Goal: Transaction & Acquisition: Book appointment/travel/reservation

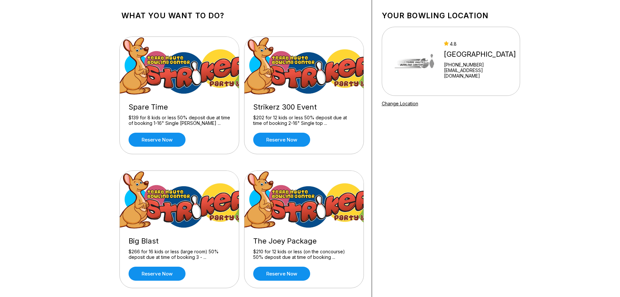
scroll to position [33, 0]
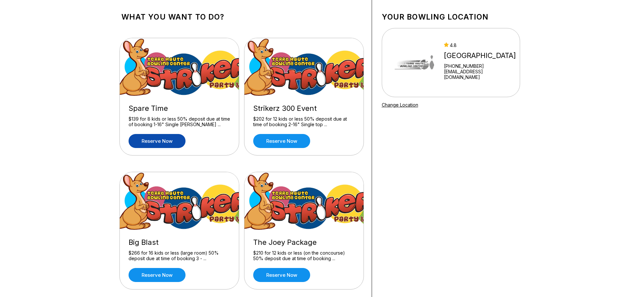
click at [149, 138] on link "Reserve now" at bounding box center [157, 141] width 57 height 14
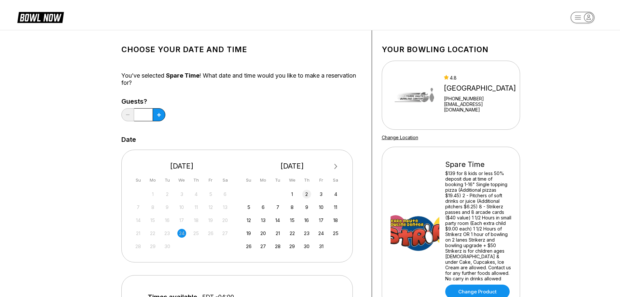
click at [306, 193] on div "2" at bounding box center [306, 193] width 9 height 9
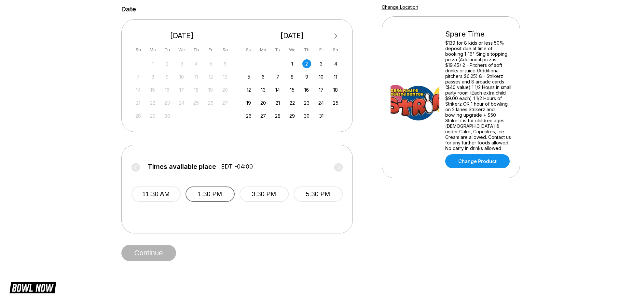
click at [214, 190] on button "1:30 PM" at bounding box center [210, 193] width 49 height 15
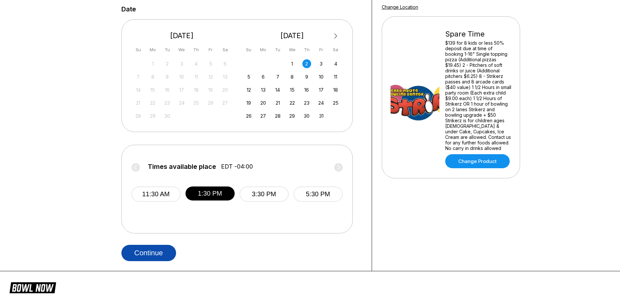
click at [145, 250] on button "Continue" at bounding box center [148, 252] width 55 height 16
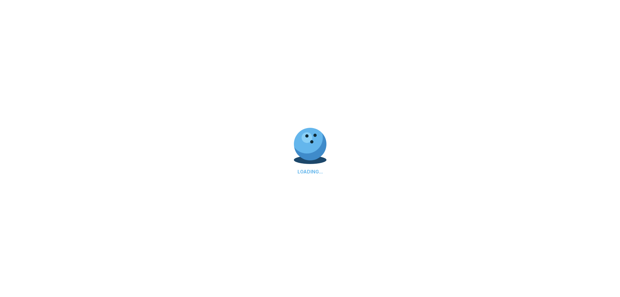
select select "**"
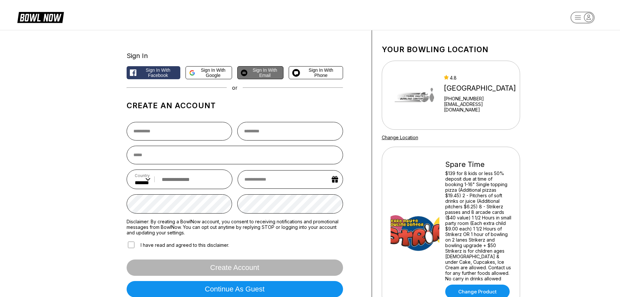
click at [267, 70] on span "Sign in with Email" at bounding box center [265, 72] width 30 height 10
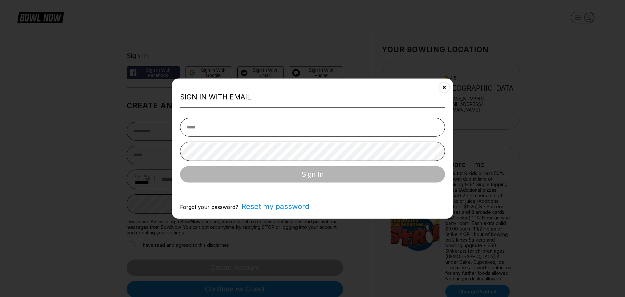
click at [228, 128] on input "email" at bounding box center [312, 127] width 265 height 19
type input "**********"
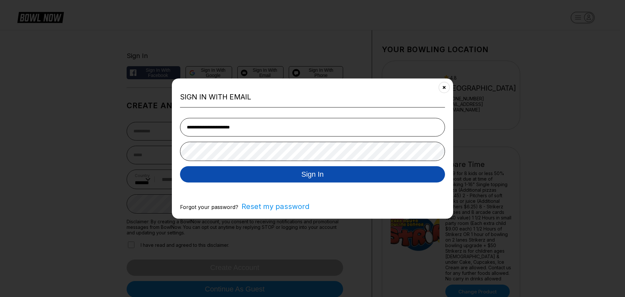
click at [315, 174] on button "Sign In" at bounding box center [312, 174] width 265 height 16
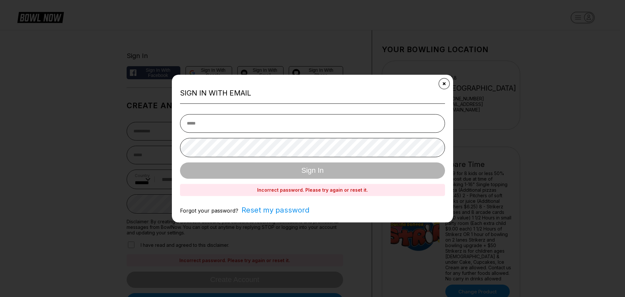
click at [446, 84] on icon "Close" at bounding box center [444, 83] width 5 height 5
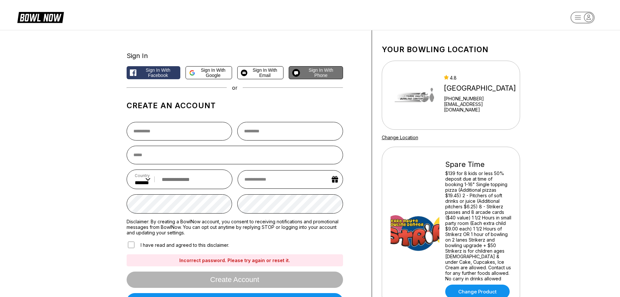
click at [317, 71] on span "Sign in with Phone" at bounding box center [321, 72] width 37 height 10
select select "**"
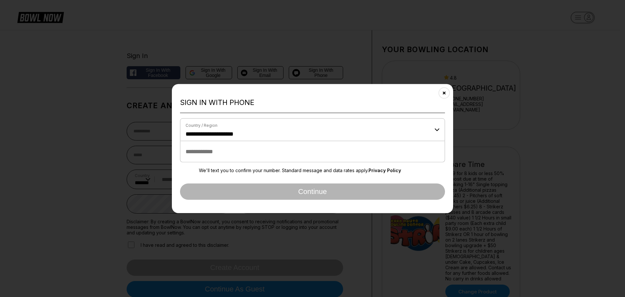
click at [214, 154] on input "tel" at bounding box center [312, 151] width 265 height 21
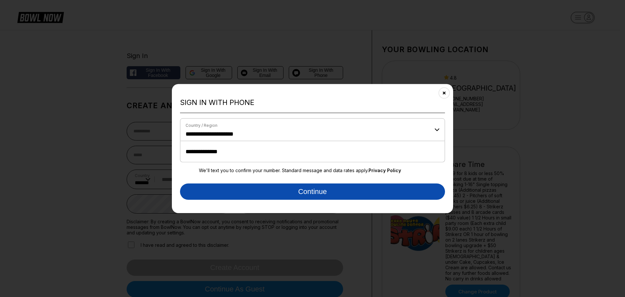
type input "**********"
click at [326, 189] on button "Continue" at bounding box center [312, 191] width 265 height 16
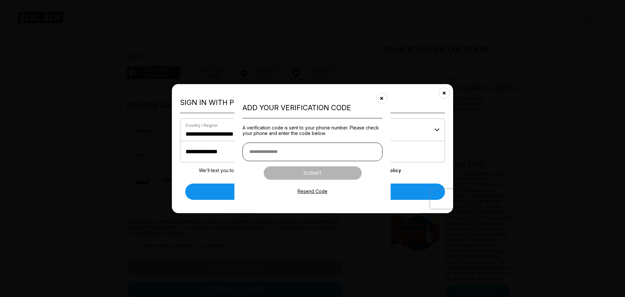
click at [311, 152] on input "text" at bounding box center [312, 151] width 140 height 19
type input "******"
click at [316, 172] on button "Submit" at bounding box center [313, 172] width 98 height 13
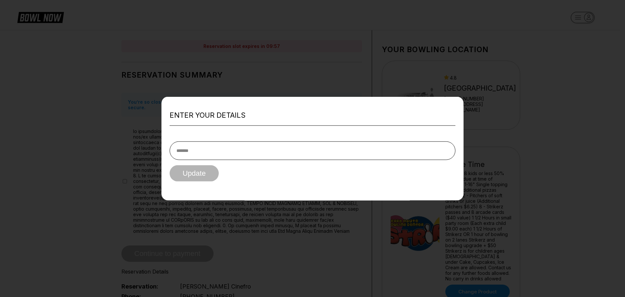
drag, startPoint x: 206, startPoint y: 154, endPoint x: 211, endPoint y: 150, distance: 6.0
click at [206, 154] on input "text" at bounding box center [313, 150] width 286 height 19
type input "**********"
click at [193, 173] on button "Update" at bounding box center [194, 173] width 49 height 16
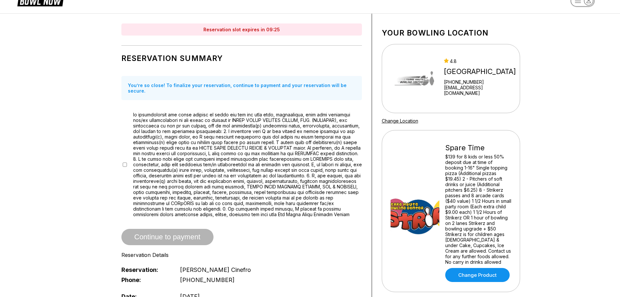
scroll to position [33, 0]
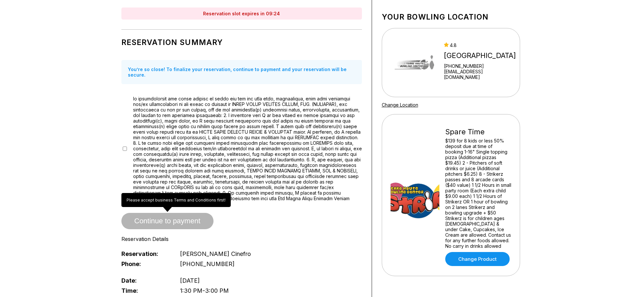
click at [157, 218] on span "Continue to payment" at bounding box center [167, 221] width 92 height 7
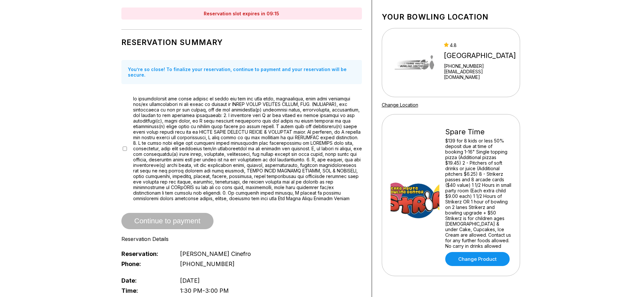
click at [248, 47] on div "Reservation Summary You’re so close! To finalize your reservation, continue to …" at bounding box center [241, 169] width 241 height 272
click at [293, 48] on div "Reservation Summary You’re so close! To finalize your reservation, continue to …" at bounding box center [241, 169] width 241 height 272
click at [167, 218] on span "Continue to payment" at bounding box center [167, 221] width 92 height 7
click at [221, 213] on div "Continue to payment" at bounding box center [241, 221] width 241 height 16
click at [187, 218] on span "Continue to payment" at bounding box center [167, 221] width 92 height 7
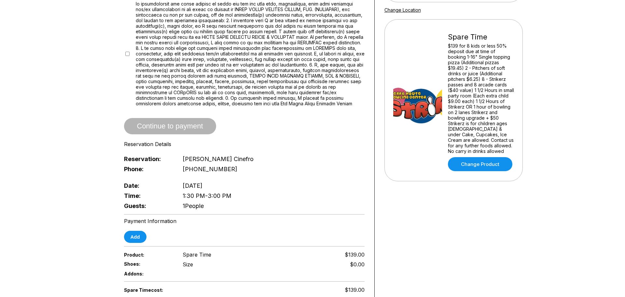
scroll to position [130, 0]
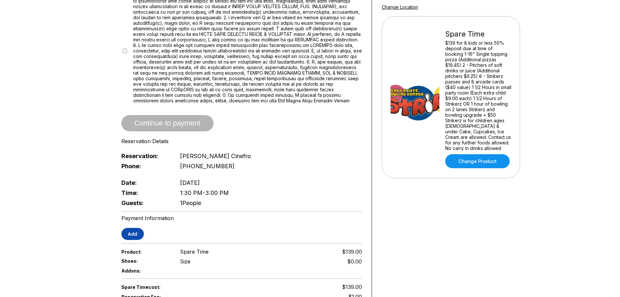
click at [133, 228] on button "Add" at bounding box center [132, 234] width 22 height 12
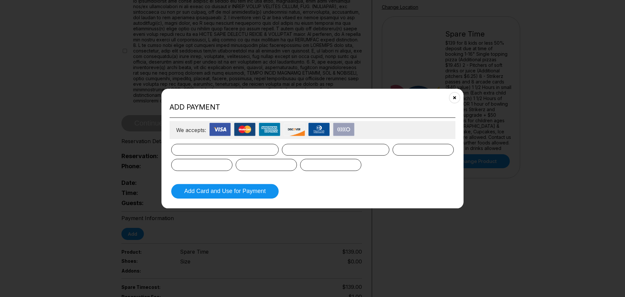
drag, startPoint x: 198, startPoint y: 142, endPoint x: 192, endPoint y: 145, distance: 7.0
click at [198, 143] on form "Add Card and Use for Payment" at bounding box center [313, 171] width 286 height 58
